Goal: Task Accomplishment & Management: Use online tool/utility

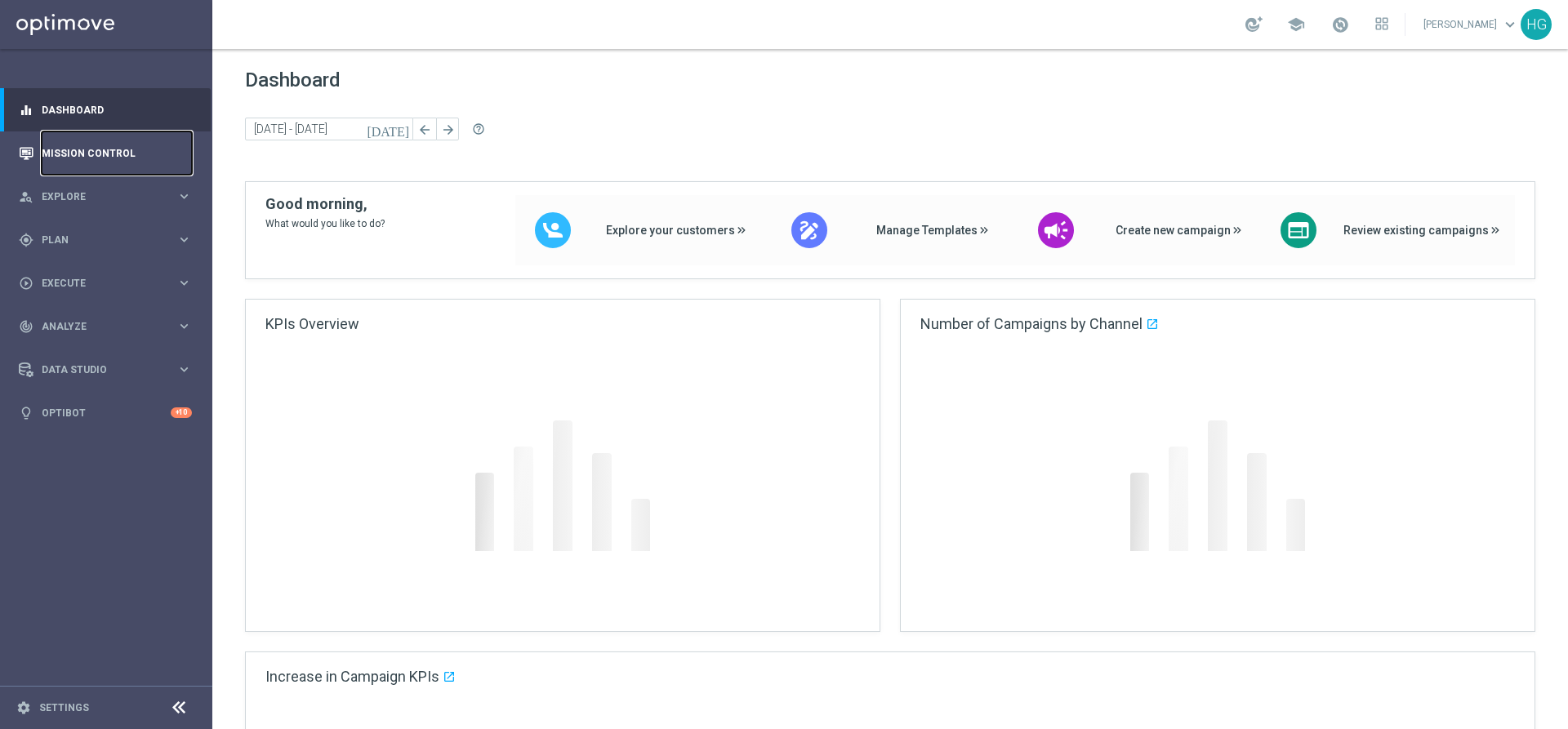
click at [105, 157] on link "Mission Control" at bounding box center [117, 153] width 150 height 44
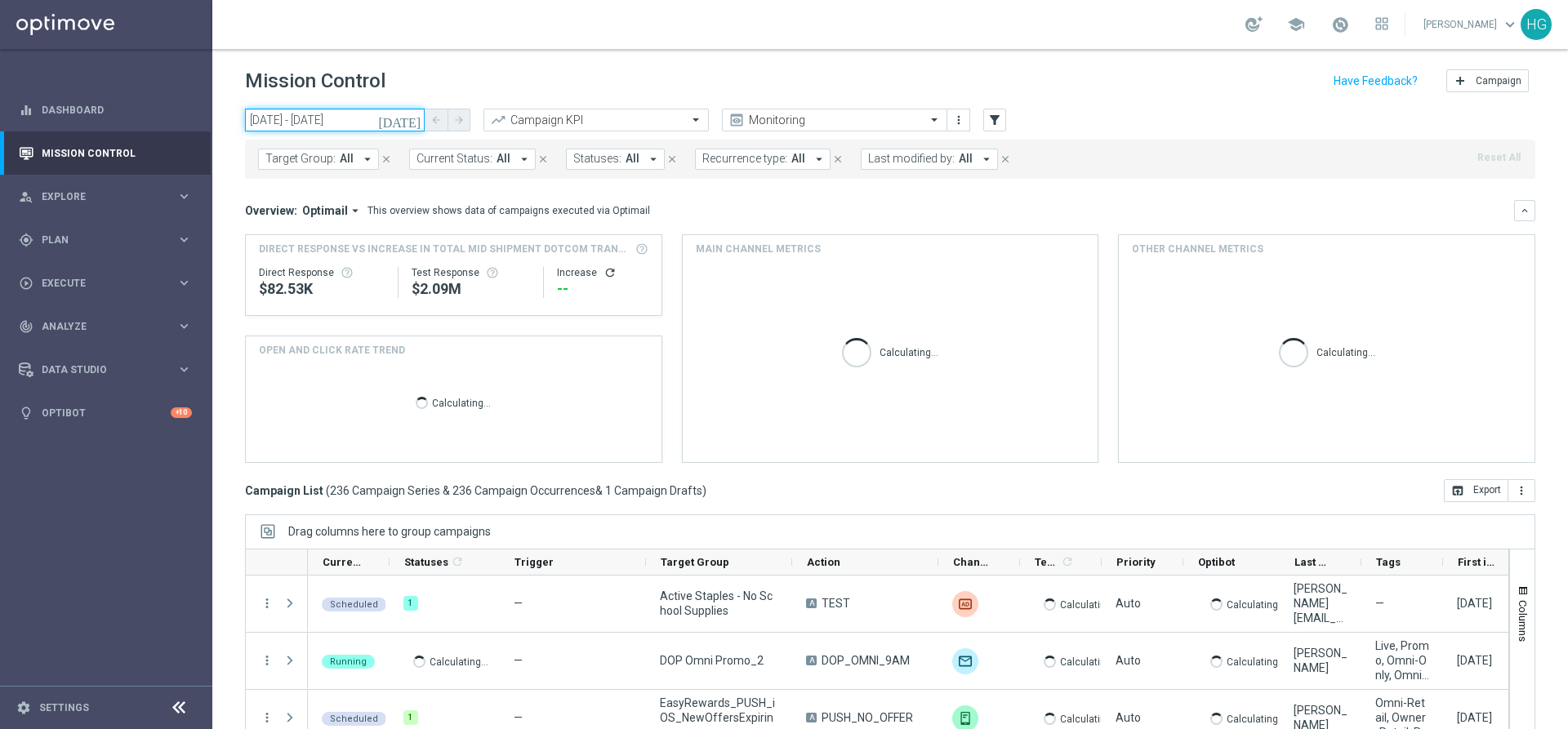
click at [377, 113] on input "27 Aug 2025 - 27 Aug 2025" at bounding box center [334, 119] width 179 height 23
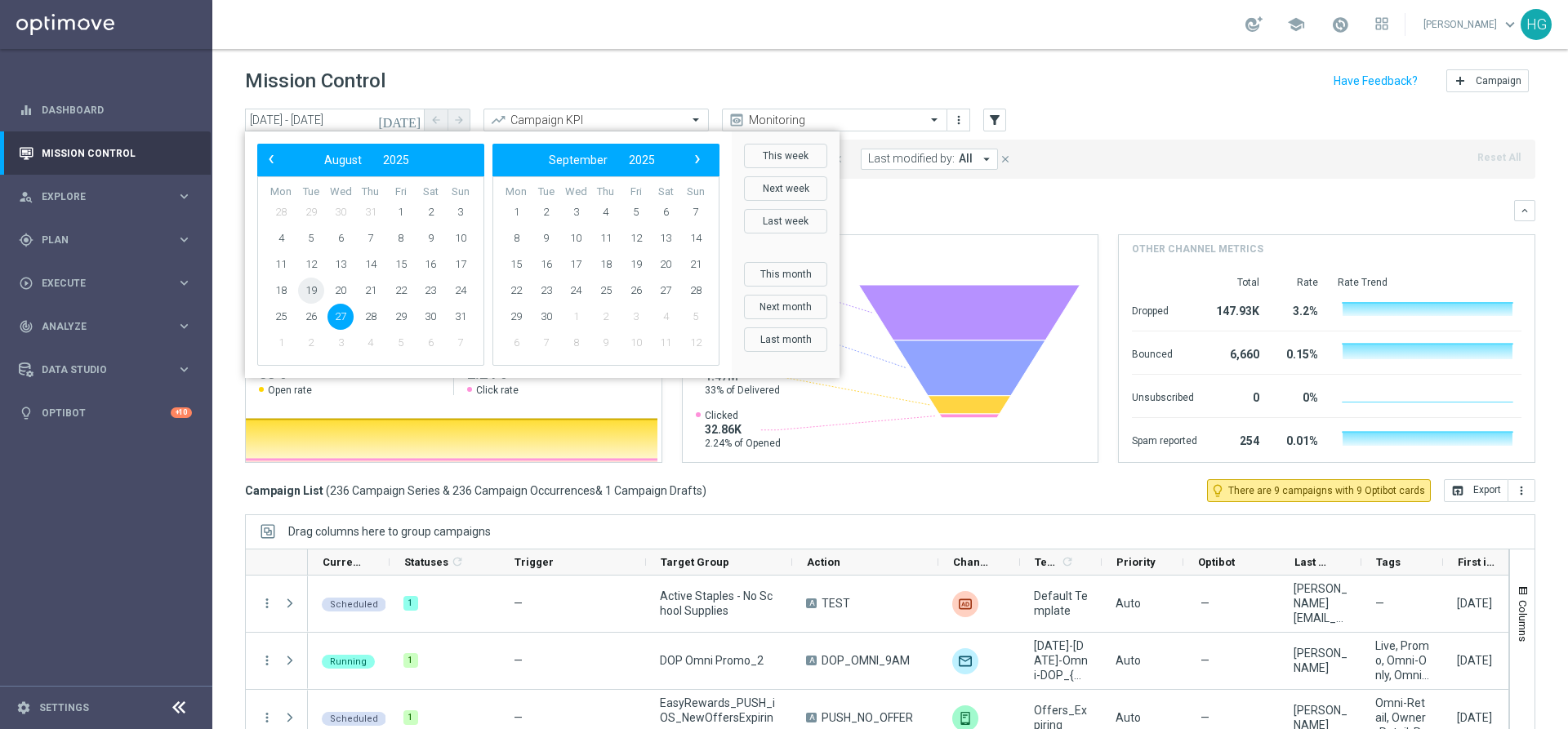
click at [313, 290] on span "19" at bounding box center [311, 290] width 26 height 26
click at [307, 290] on span "19" at bounding box center [311, 290] width 26 height 26
type input "19 Aug 2025 - 19 Aug 2025"
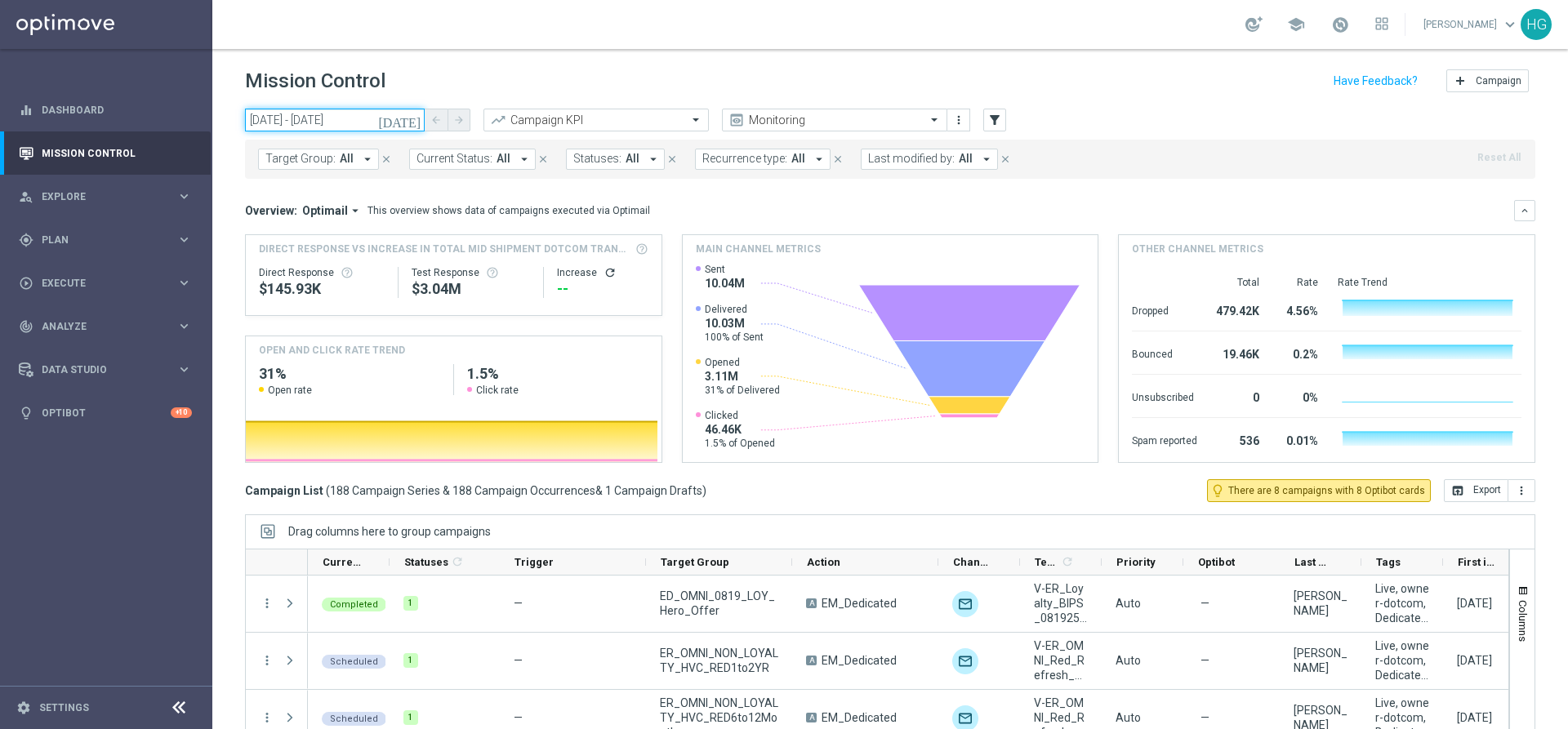
click at [374, 115] on input "19 Aug 2025 - 19 Aug 2025" at bounding box center [334, 119] width 179 height 23
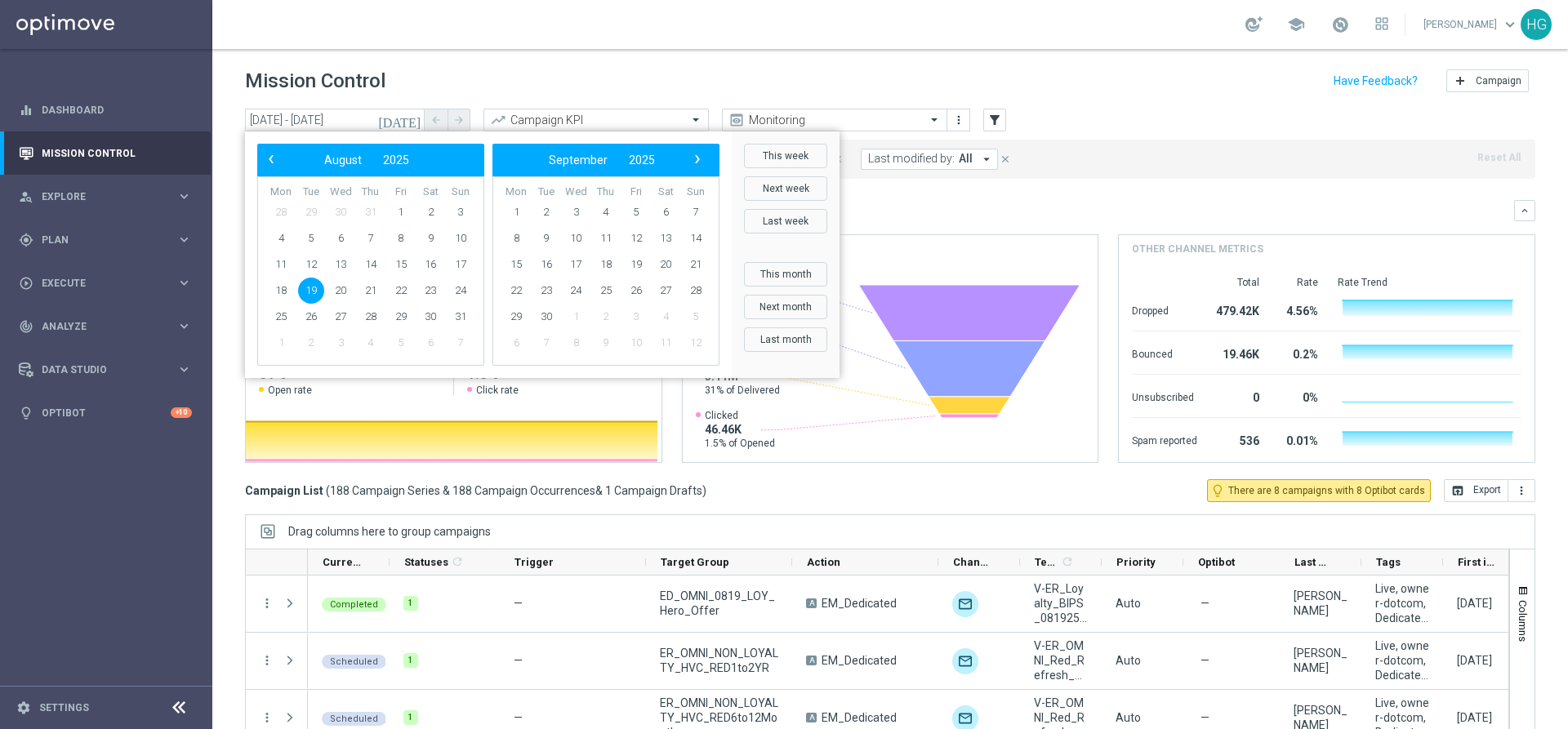
click at [306, 344] on span "2" at bounding box center [311, 342] width 26 height 26
click at [693, 67] on div "Mission Control add Campaign" at bounding box center [890, 81] width 1290 height 32
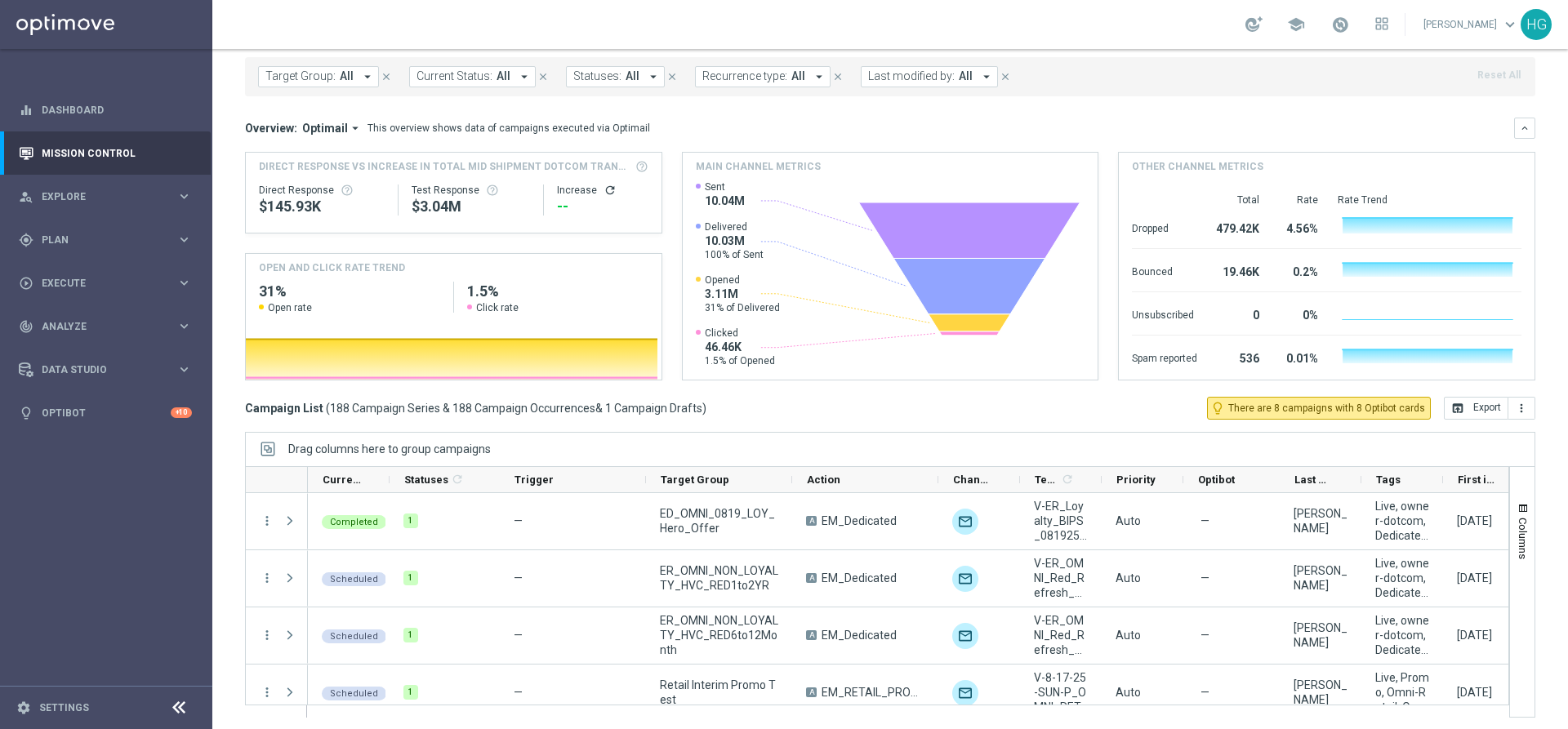
scroll to position [87, 0]
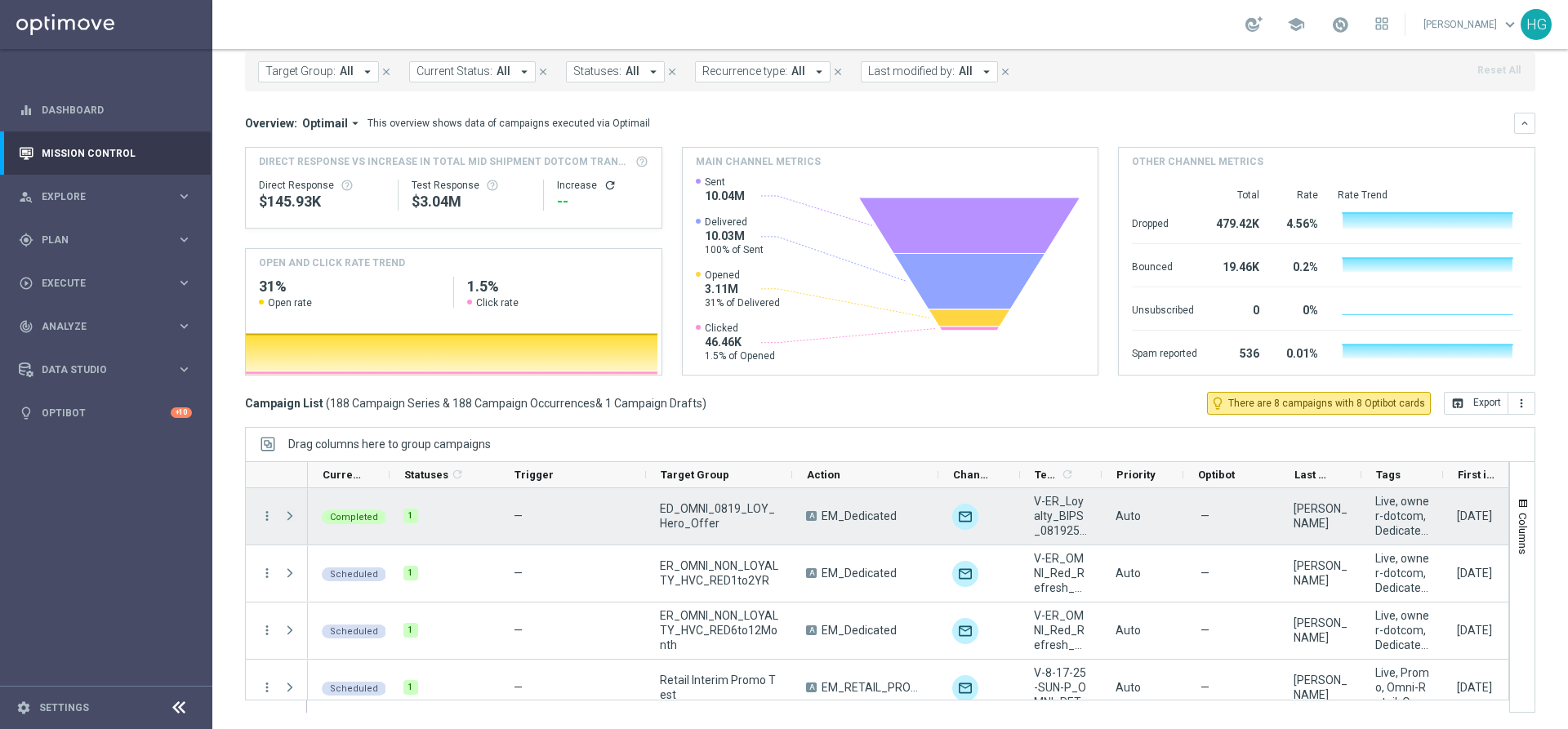
click at [289, 522] on span "Press SPACE to select this row." at bounding box center [290, 516] width 15 height 13
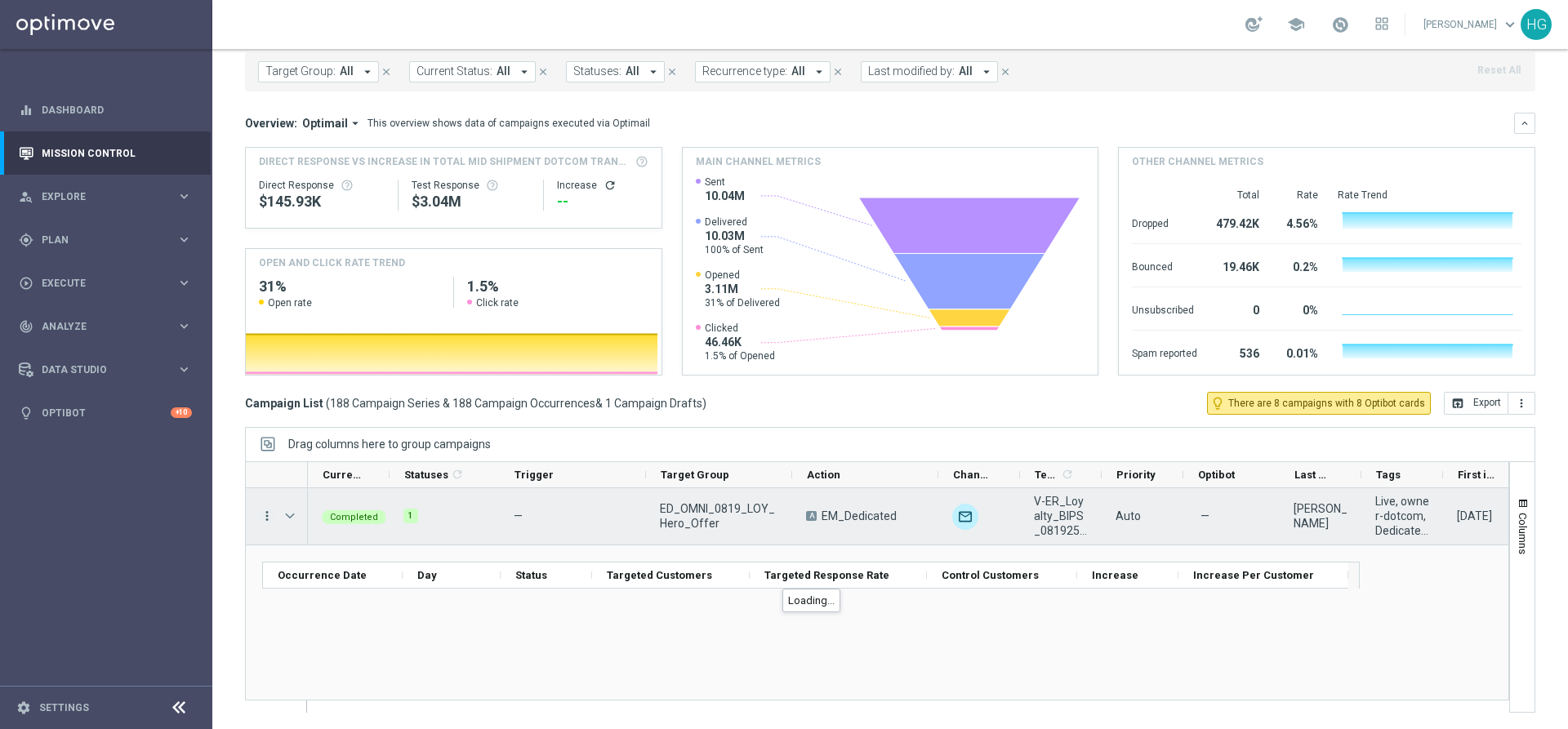
click at [270, 515] on icon "more_vert" at bounding box center [267, 516] width 15 height 15
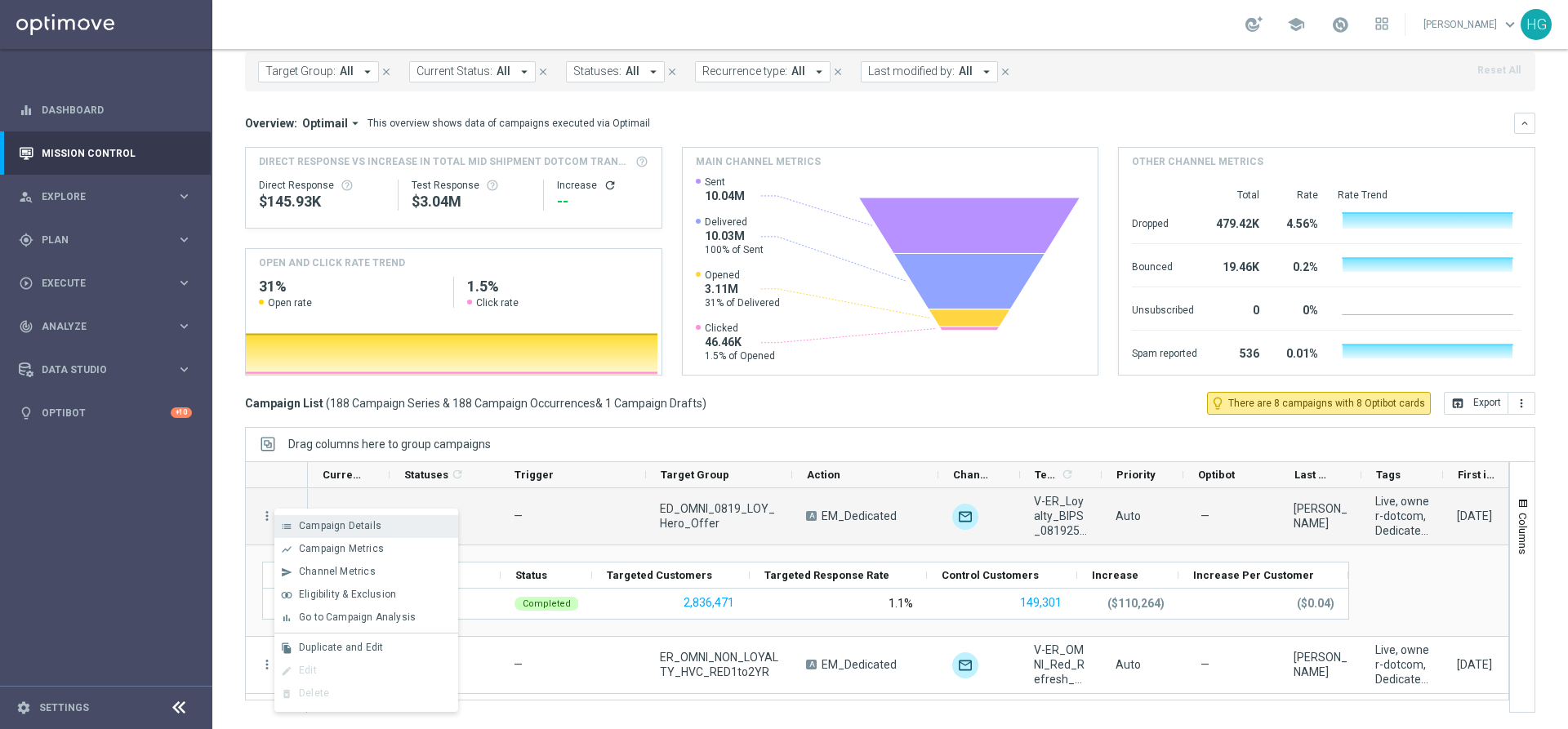
click at [315, 525] on span "Campaign Details" at bounding box center [340, 525] width 83 height 12
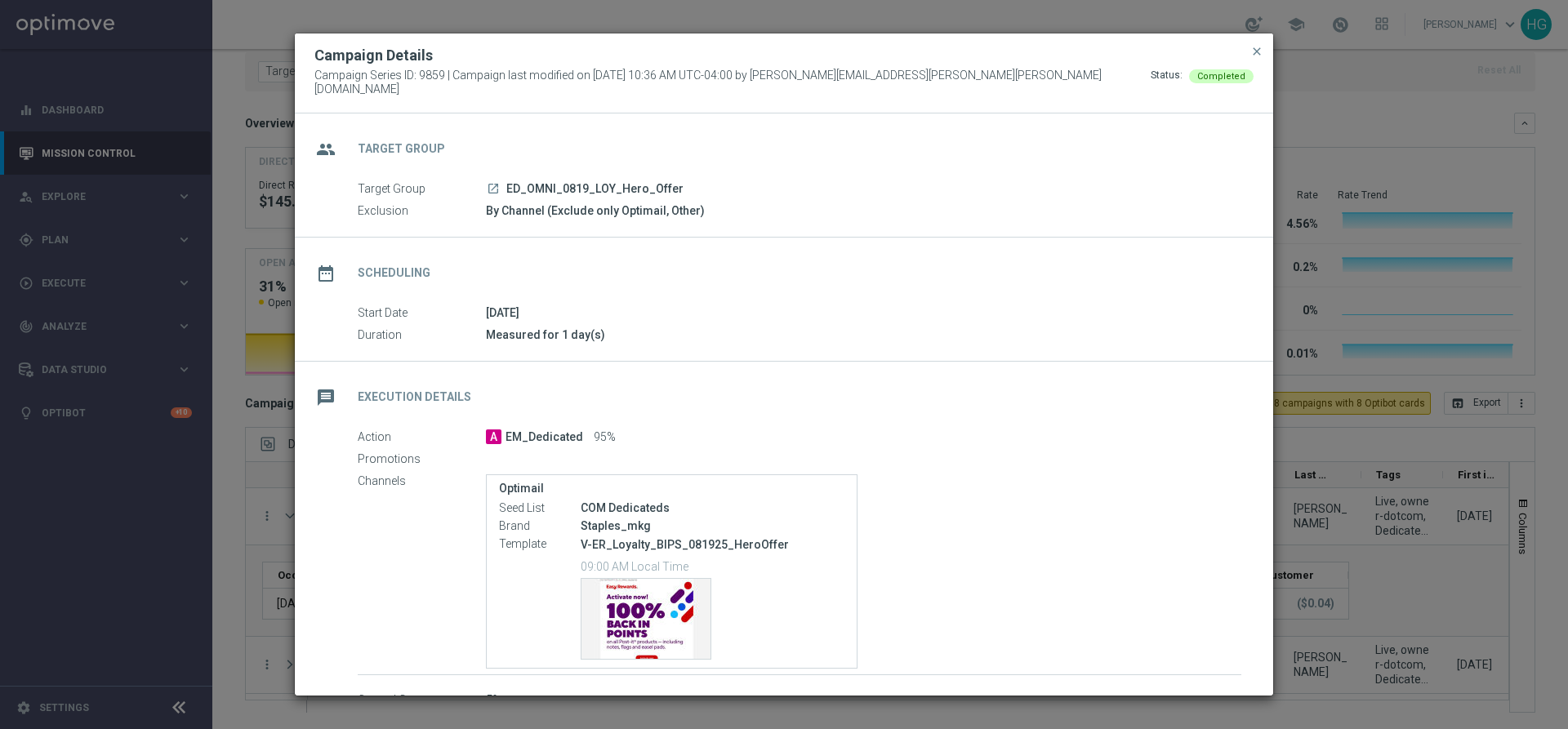
click at [973, 479] on div "Optimail Seed List COM Dedicateds Brand Staples_mkg Template V-ER_Loyalty_BIPS_…" at bounding box center [864, 571] width 756 height 194
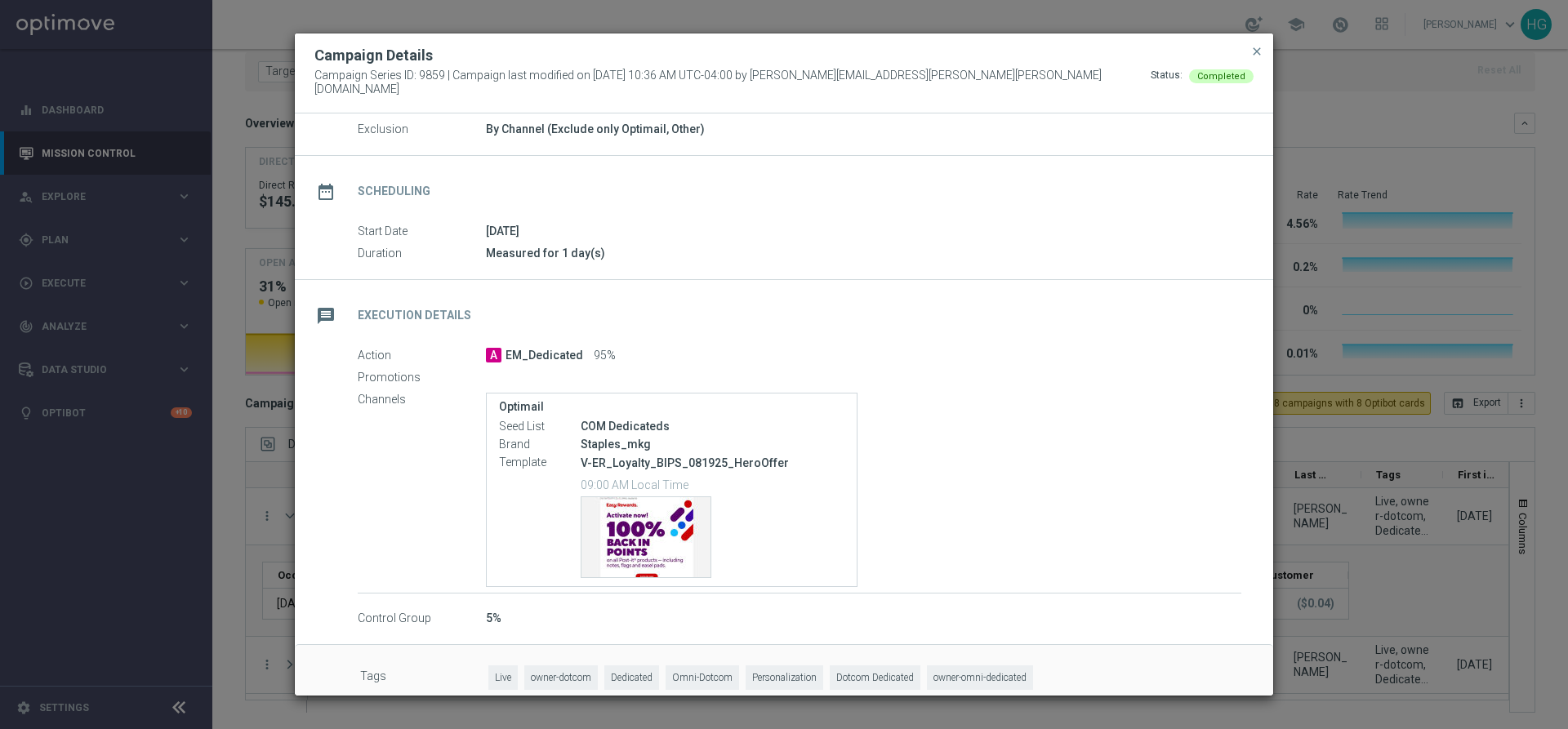
scroll to position [100, 0]
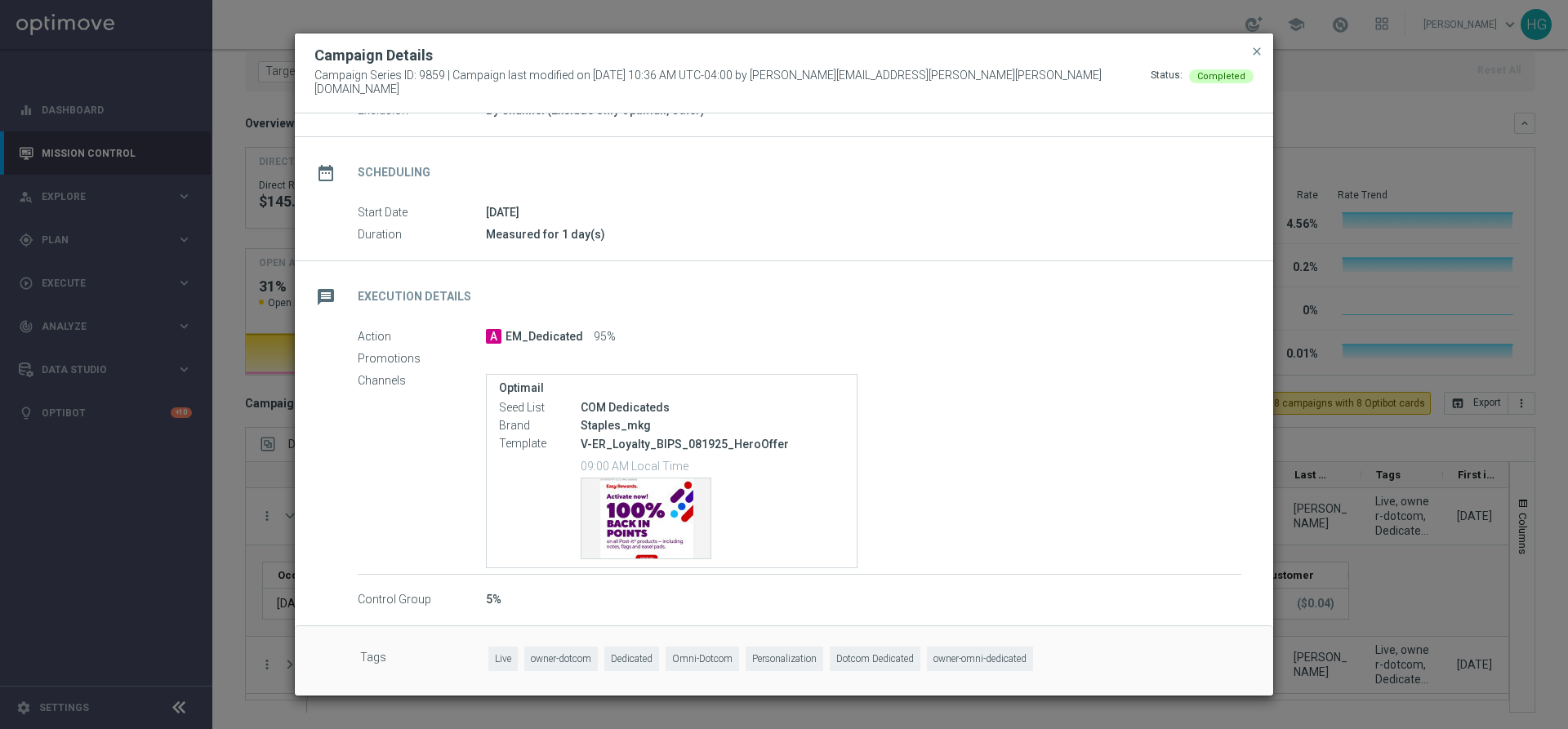
click at [690, 461] on p "09:00 AM Local Time" at bounding box center [713, 465] width 264 height 16
click at [1255, 58] on span "close" at bounding box center [1257, 51] width 13 height 13
